Goal: Task Accomplishment & Management: Manage account settings

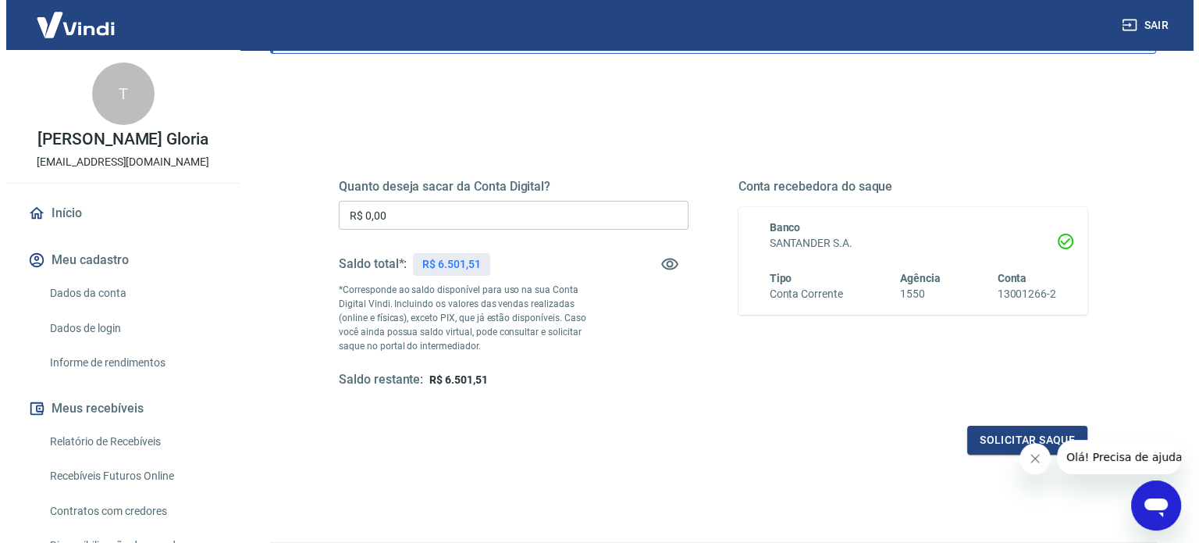
scroll to position [156, 0]
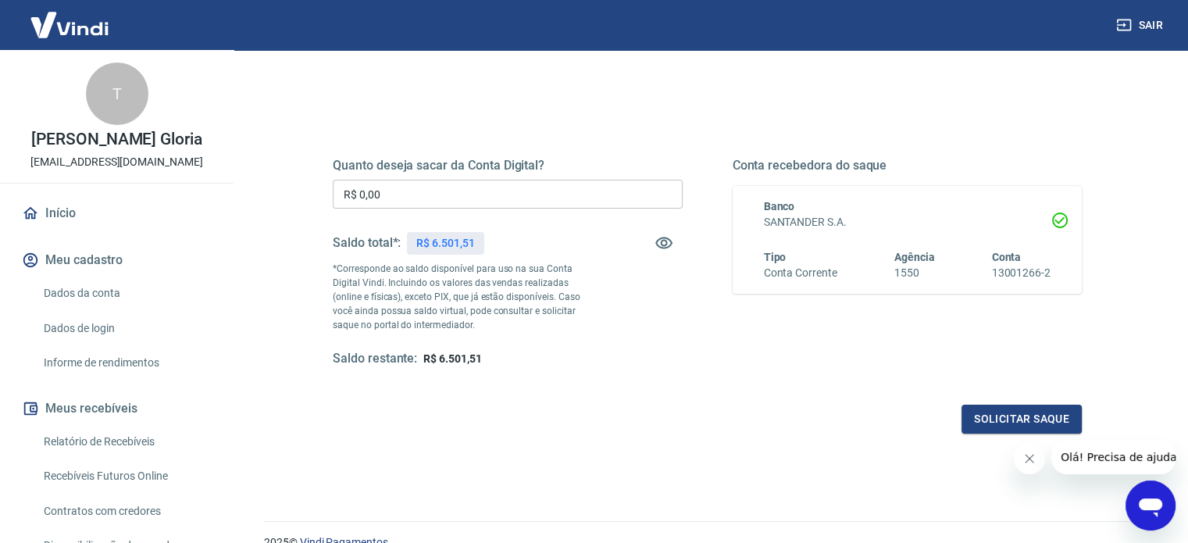
click at [548, 187] on input "R$ 0,00" at bounding box center [508, 194] width 350 height 29
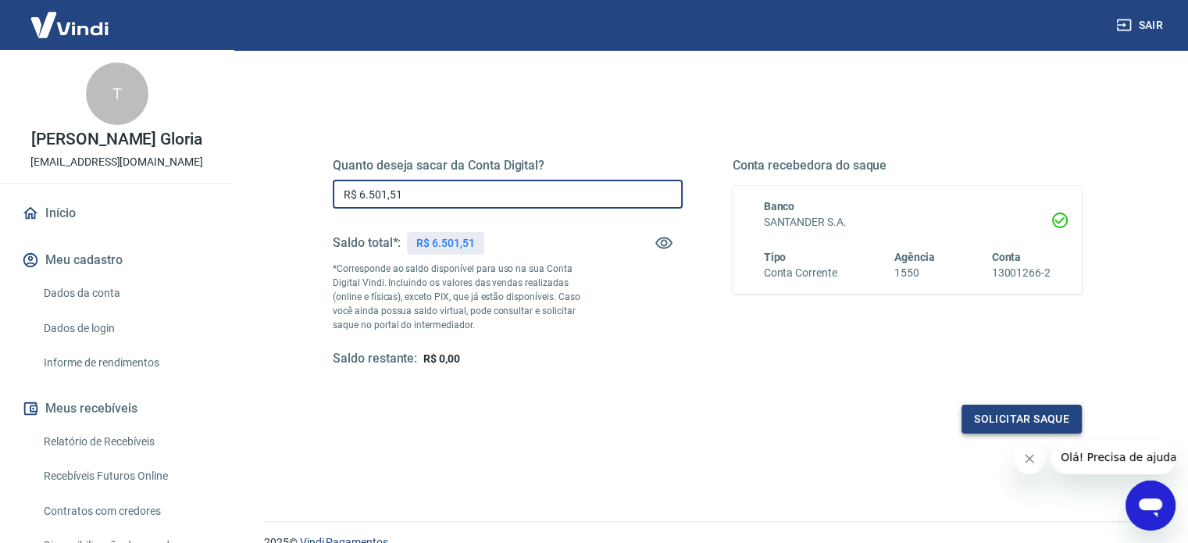
type input "R$ 6.501,51"
click at [995, 415] on button "Solicitar saque" at bounding box center [1021, 419] width 120 height 29
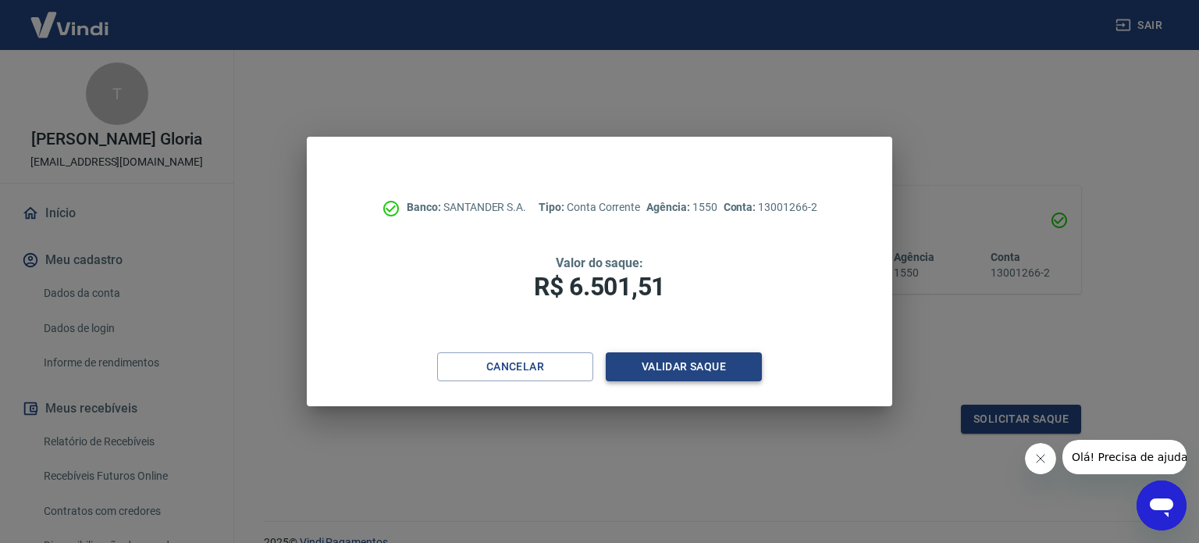
click at [722, 380] on button "Validar saque" at bounding box center [684, 366] width 156 height 29
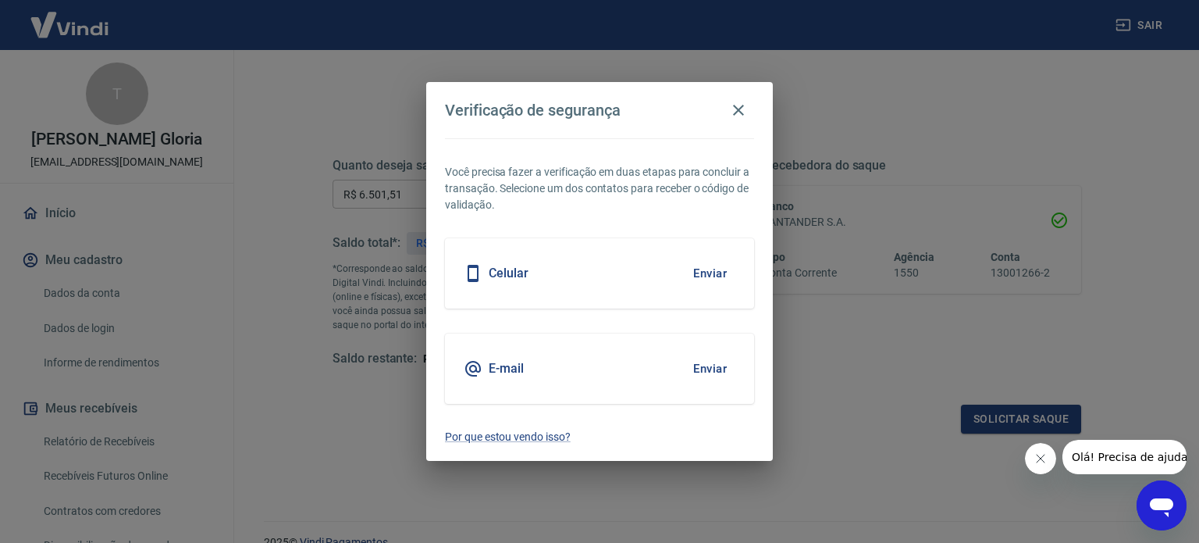
click at [697, 268] on button "Enviar" at bounding box center [710, 273] width 51 height 33
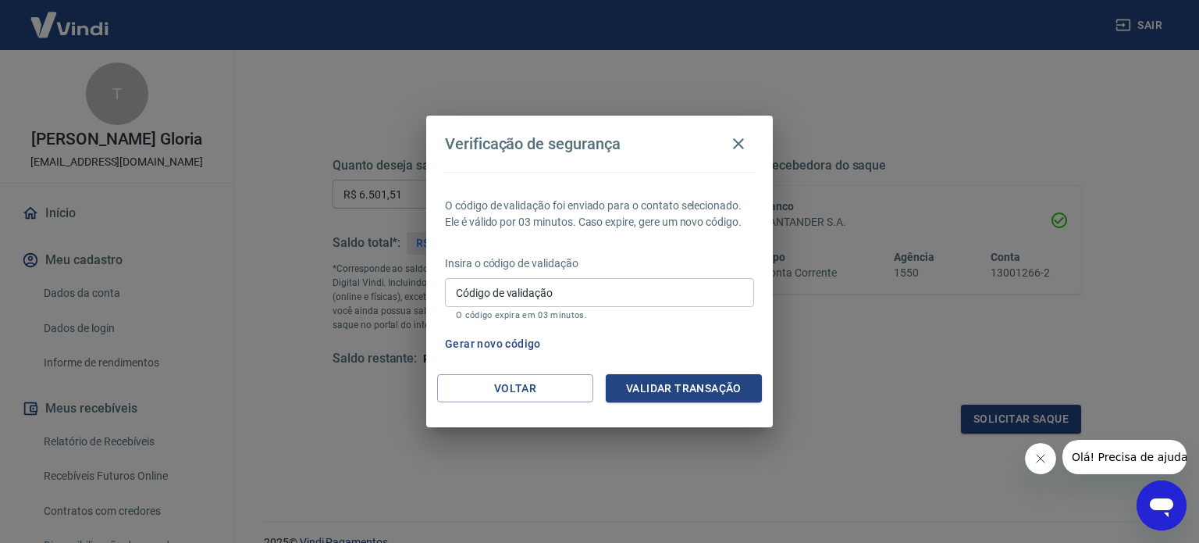
click at [582, 288] on input "Código de validação" at bounding box center [599, 292] width 309 height 29
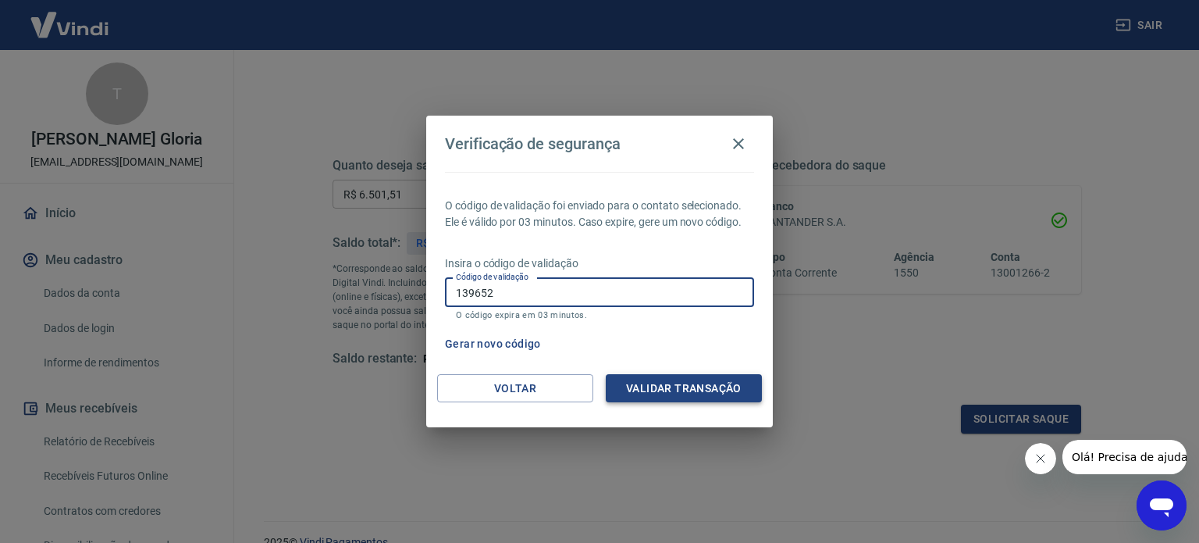
type input "139652"
click at [730, 396] on button "Validar transação" at bounding box center [684, 388] width 156 height 29
